Goal: Check status

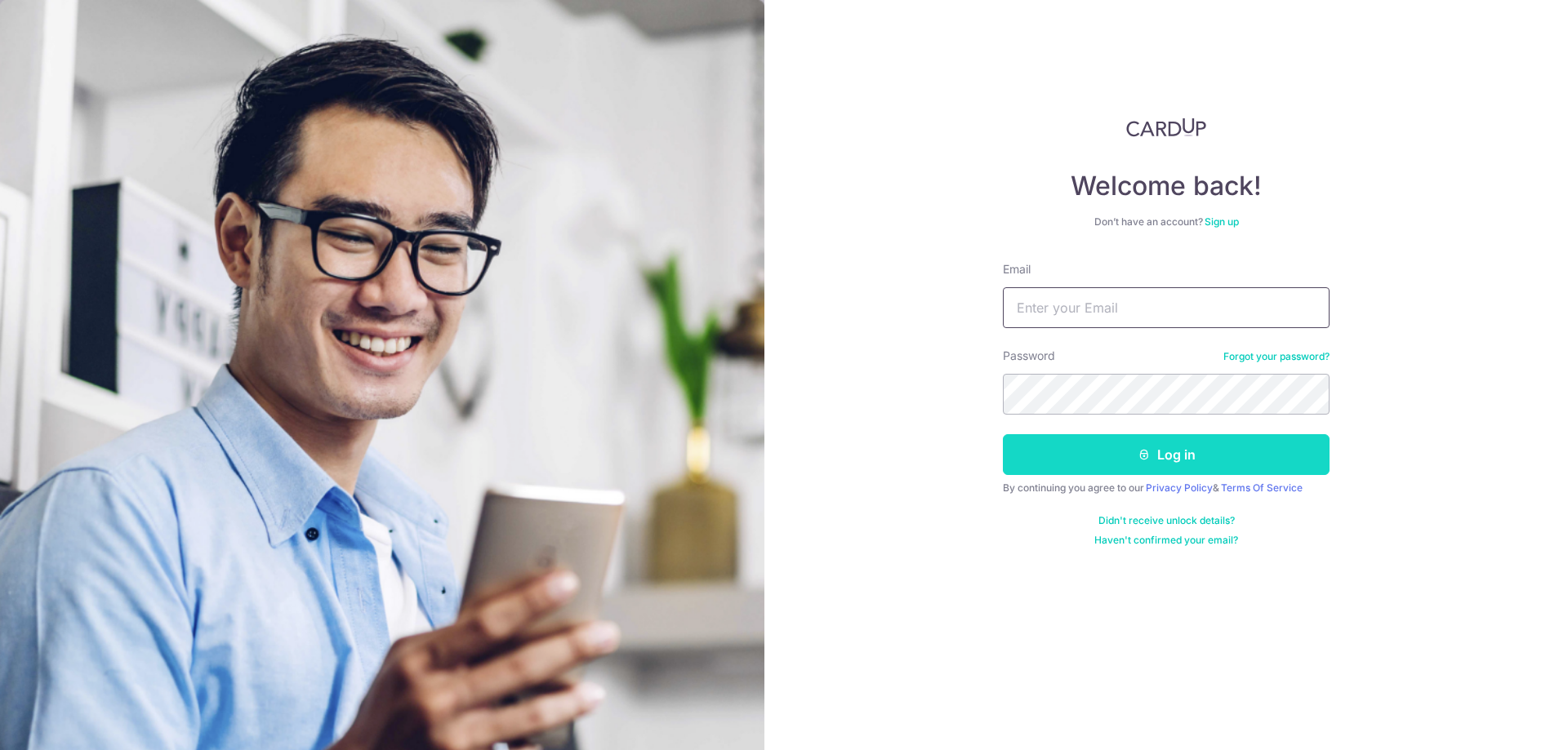
type input "[EMAIL_ADDRESS][DOMAIN_NAME]"
click at [1223, 462] on button "Log in" at bounding box center [1166, 455] width 327 height 41
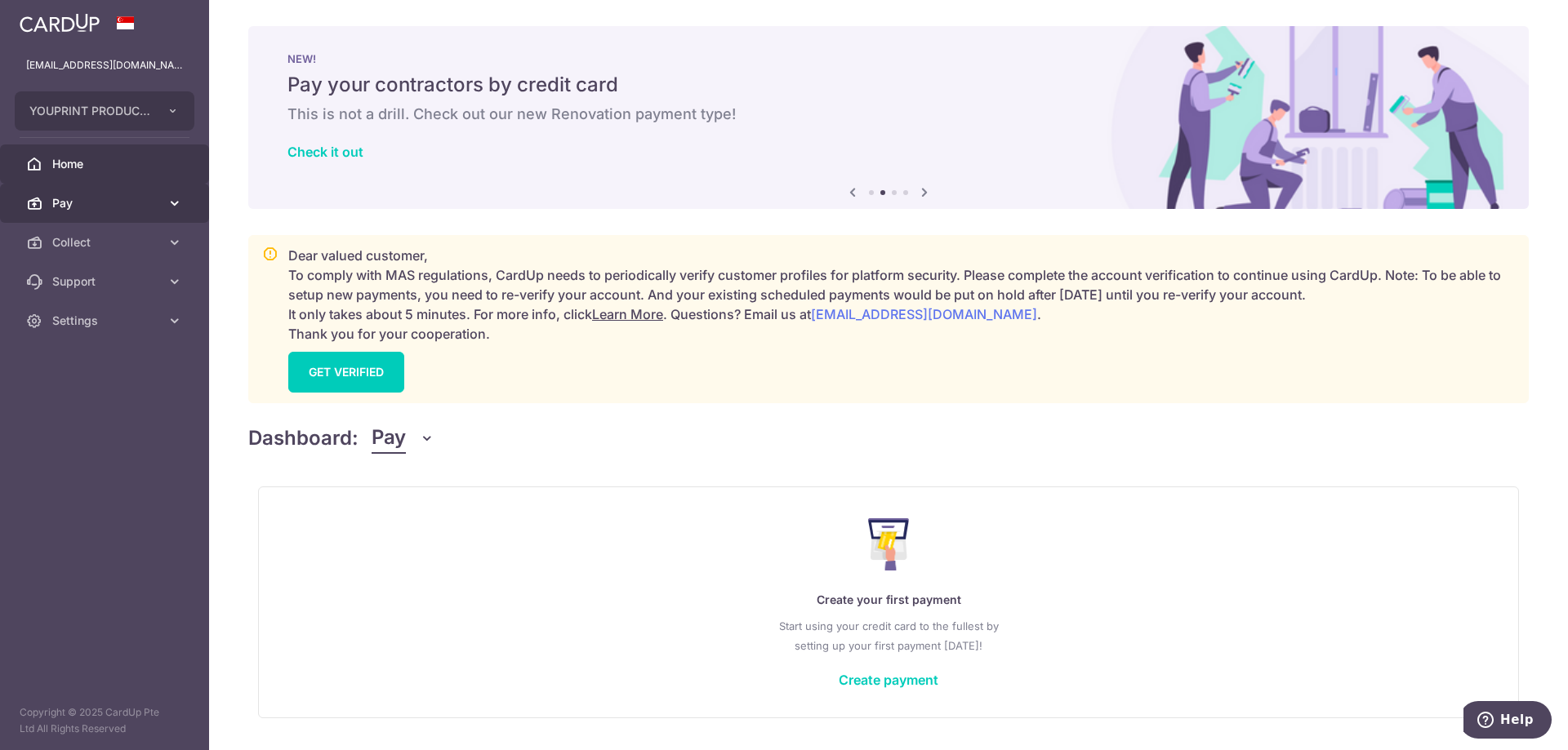
click at [105, 214] on link "Pay" at bounding box center [104, 204] width 209 height 39
click at [113, 204] on span "Pay" at bounding box center [106, 203] width 108 height 16
click at [108, 231] on link "Collect" at bounding box center [104, 243] width 209 height 39
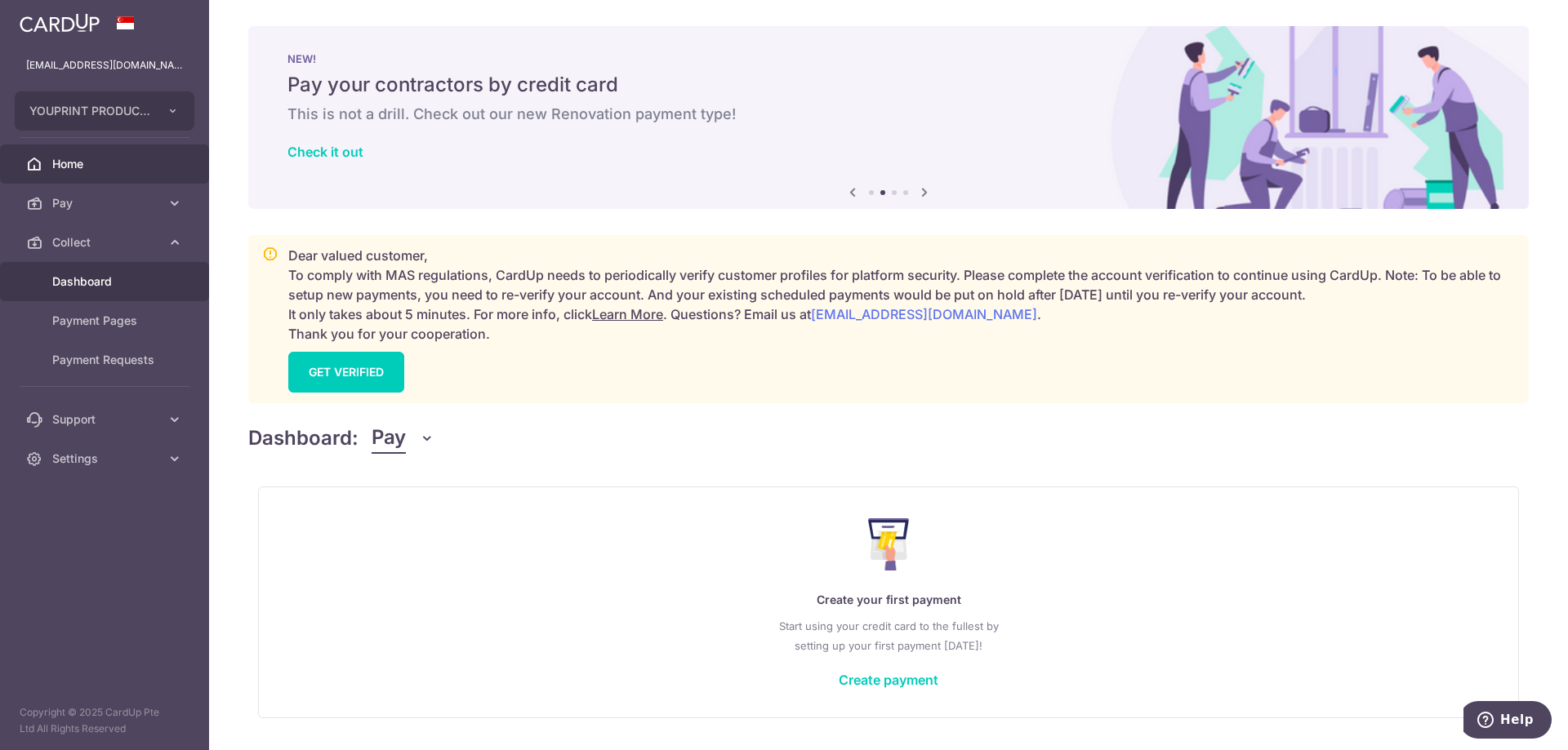
click at [112, 276] on span "Dashboard" at bounding box center [106, 281] width 108 height 16
click at [95, 290] on link "Dashboard" at bounding box center [104, 282] width 209 height 39
click at [89, 282] on span "Dashboard" at bounding box center [106, 281] width 108 height 16
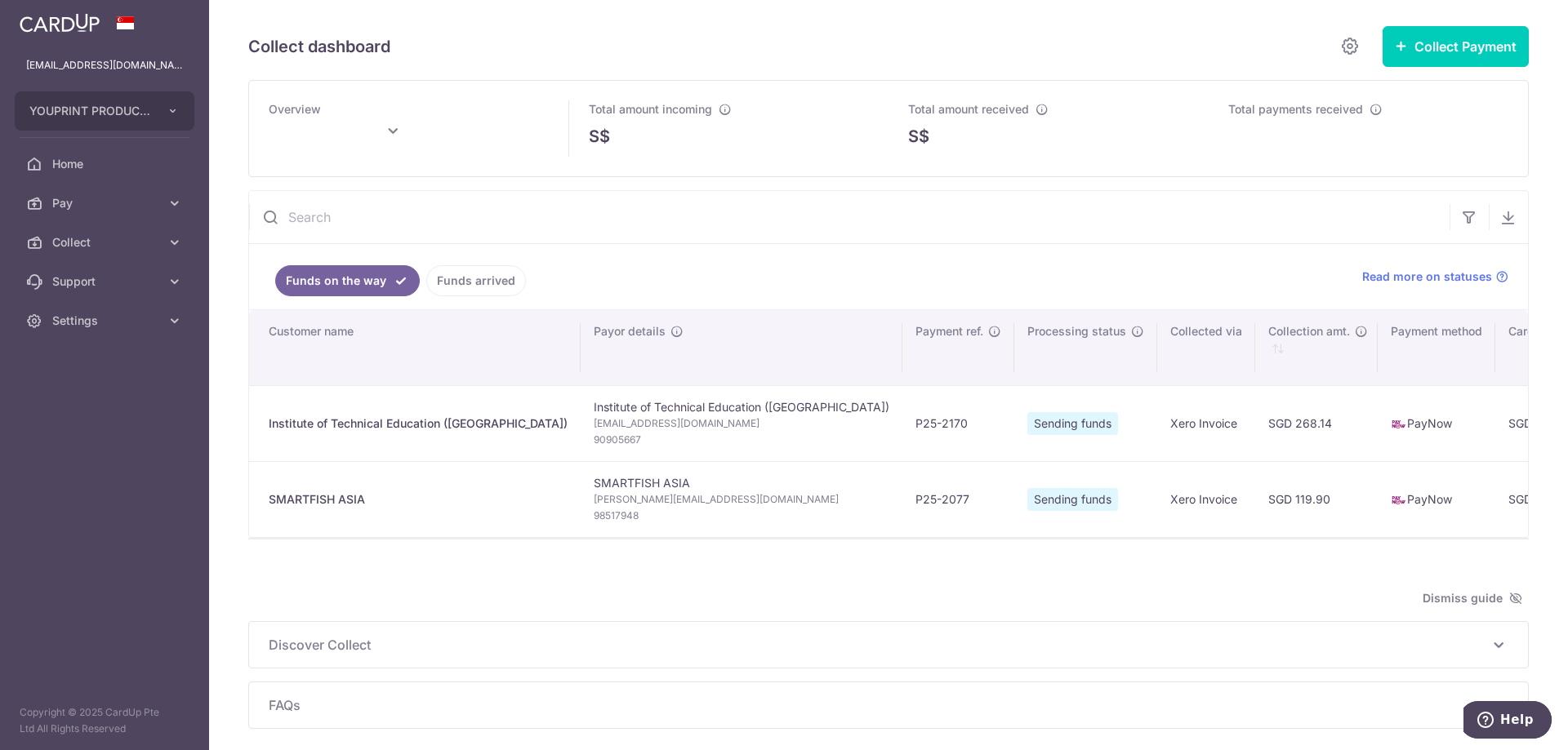
type input "August 2025"
click at [902, 495] on td "P25-2077" at bounding box center [958, 499] width 112 height 76
copy tr "P25-2077"
